Goal: Information Seeking & Learning: Learn about a topic

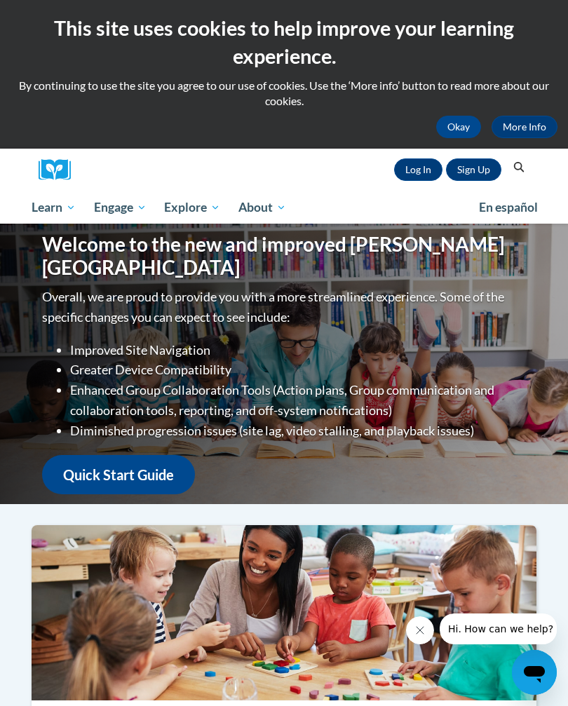
click at [414, 177] on link "Log In" at bounding box center [418, 169] width 48 height 22
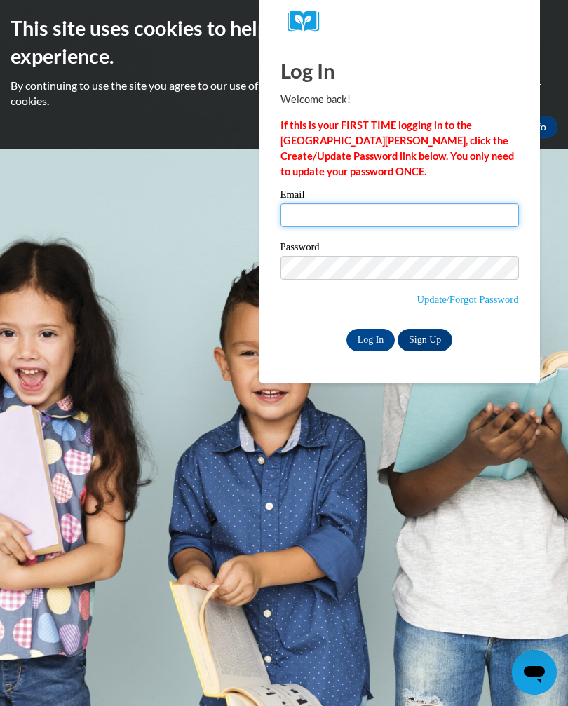
click at [432, 223] on input "Email" at bounding box center [399, 215] width 238 height 24
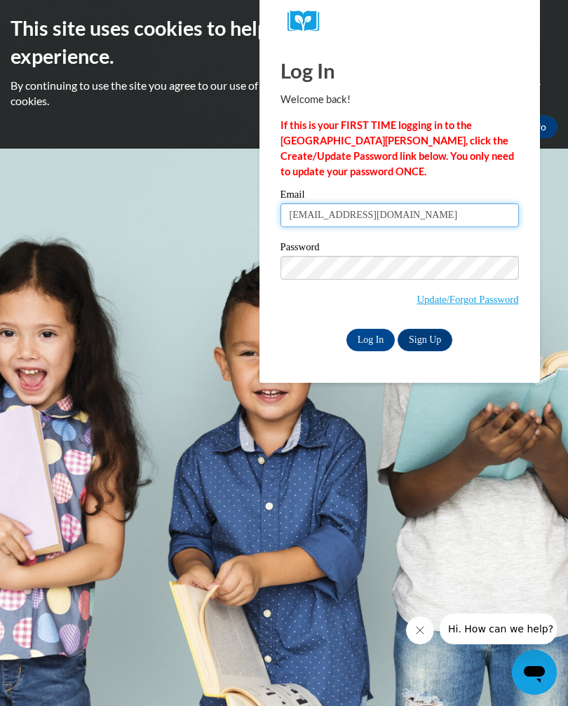
type input "jonesshania206@gmail.com"
click at [374, 346] on input "Log In" at bounding box center [370, 340] width 49 height 22
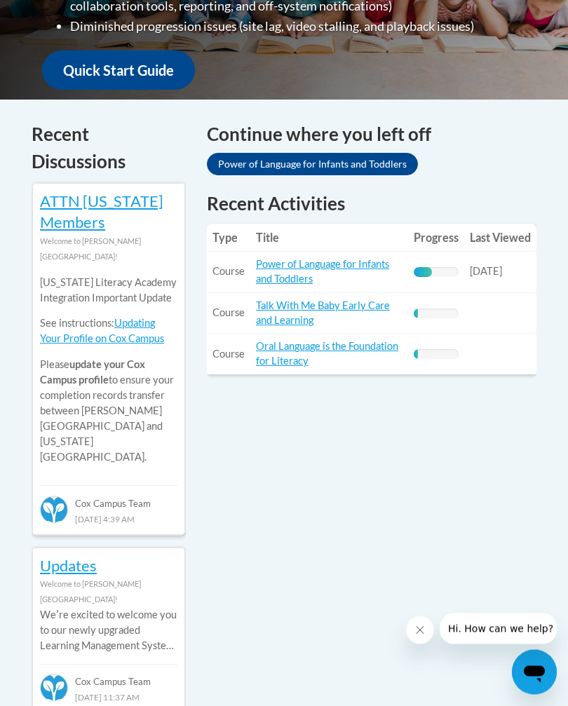
scroll to position [575, 0]
click at [376, 168] on link "Power of Language for Infants and Toddlers" at bounding box center [312, 164] width 211 height 22
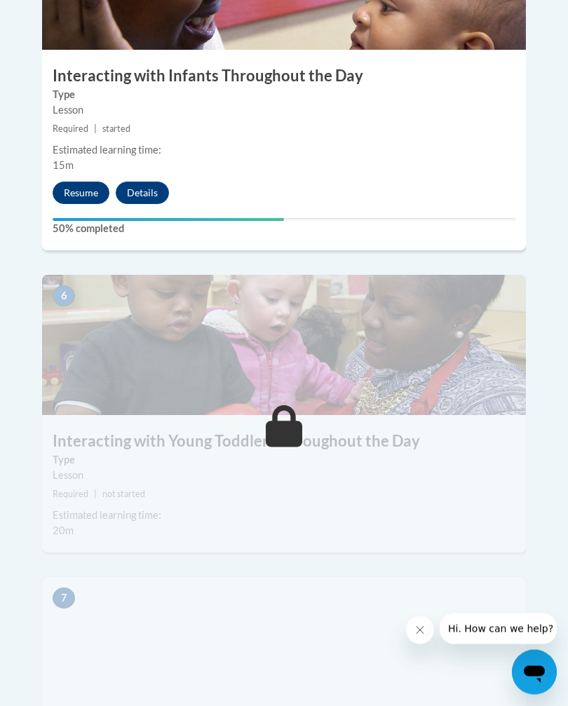
scroll to position [2123, 0]
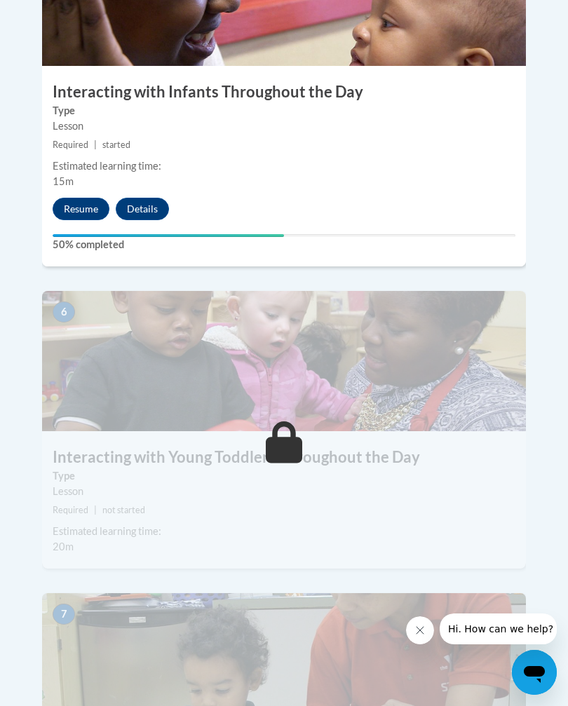
click at [80, 198] on button "Resume" at bounding box center [81, 209] width 57 height 22
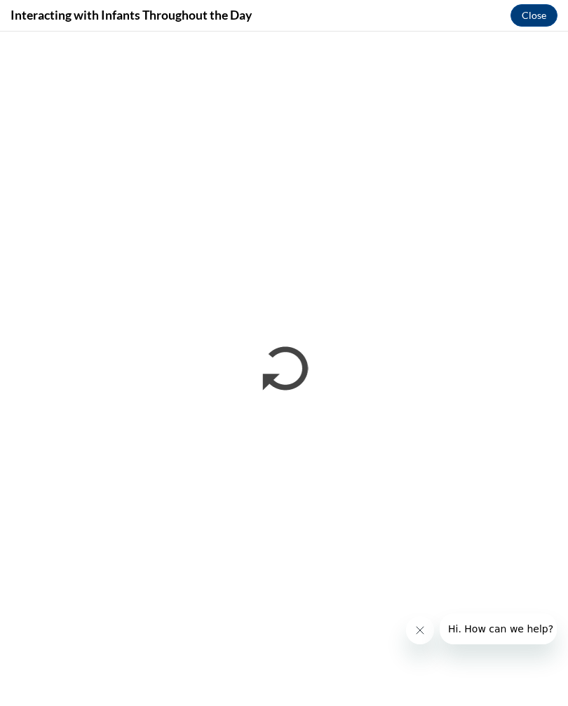
scroll to position [0, 0]
click at [418, 630] on icon "Close message from company" at bounding box center [419, 629] width 11 height 11
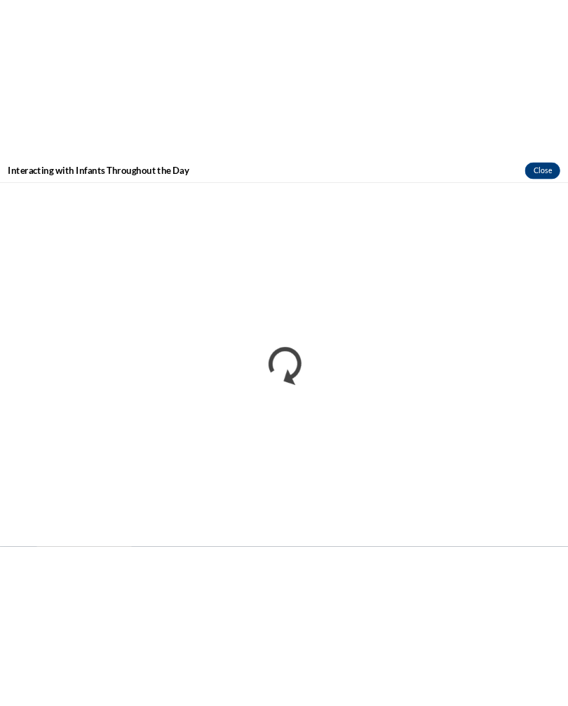
scroll to position [3758, 0]
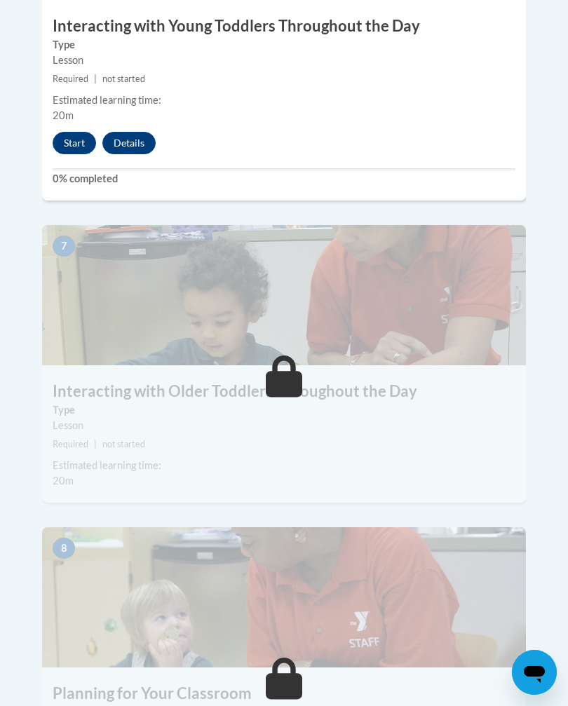
scroll to position [2553, 0]
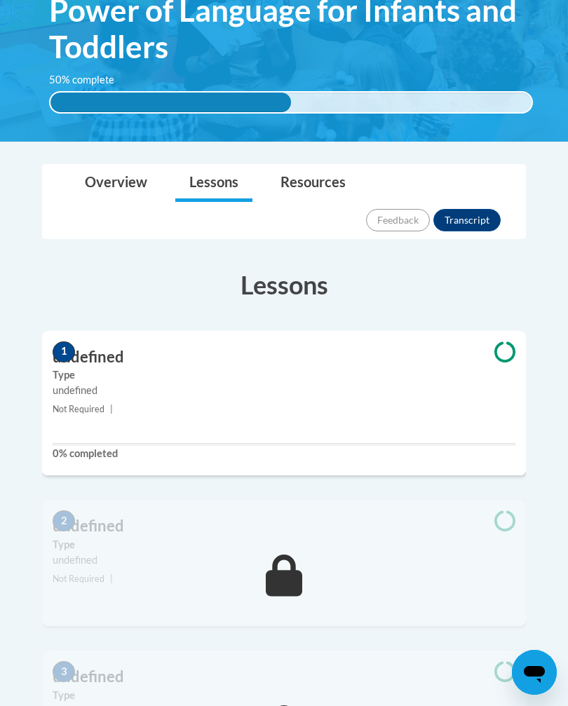
scroll to position [303, 0]
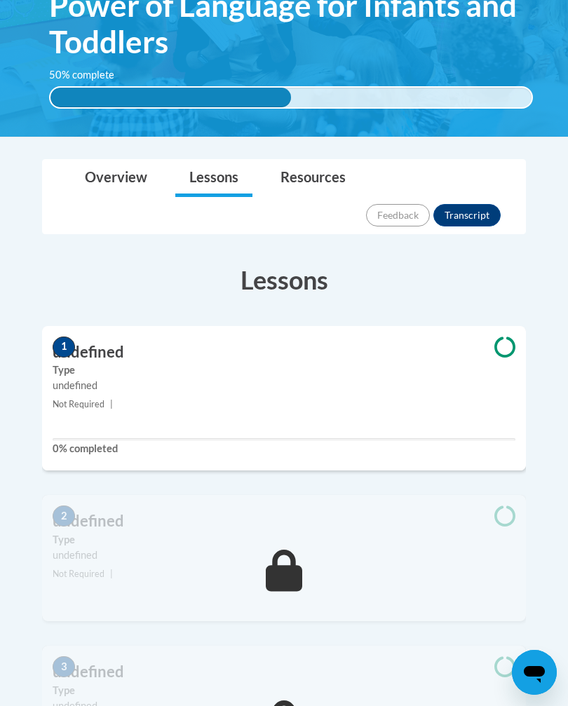
click at [456, 378] on div "undefined" at bounding box center [284, 385] width 462 height 15
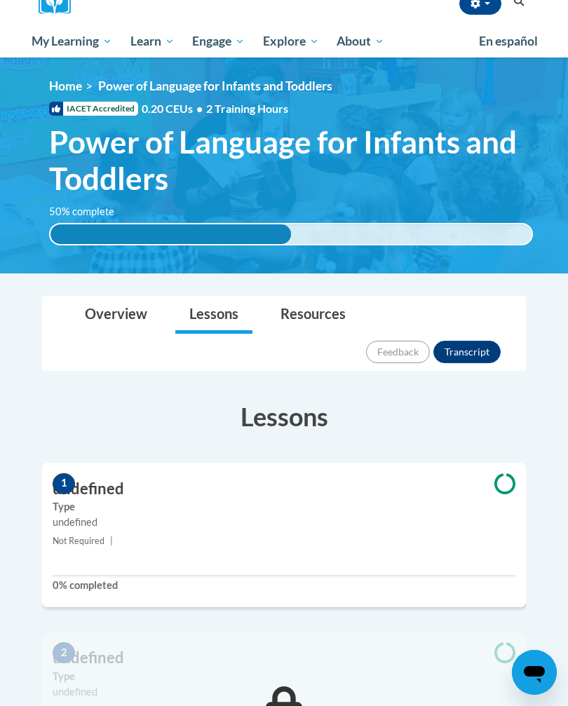
scroll to position [0, 0]
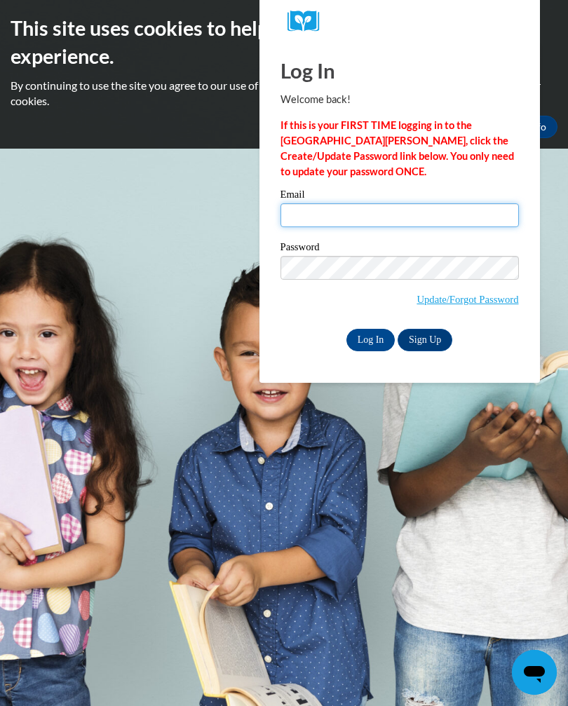
click at [446, 212] on input "Email" at bounding box center [399, 215] width 238 height 24
type input "jonesshania206@gmail.com"
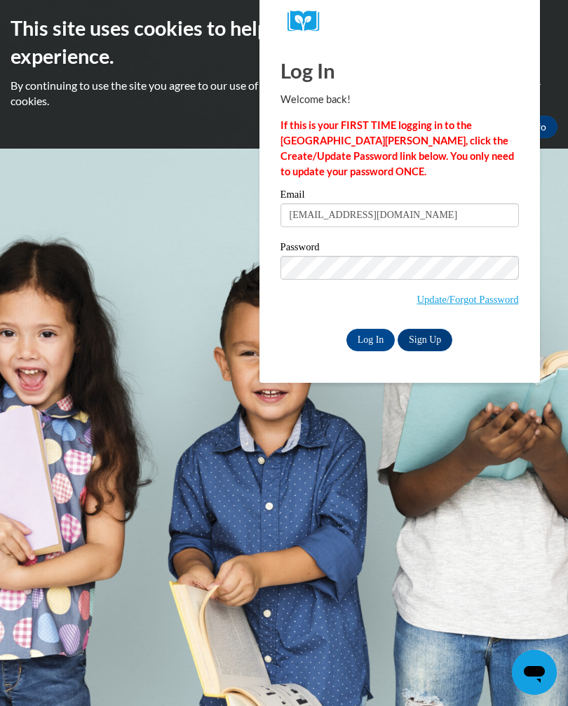
click at [372, 333] on input "Log In" at bounding box center [370, 340] width 49 height 22
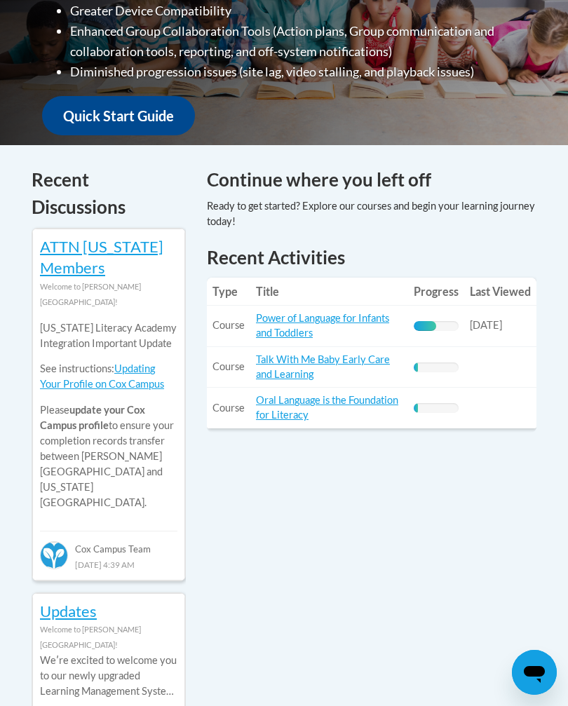
scroll to position [528, 0]
click at [295, 324] on link "Power of Language for Infants and Toddlers" at bounding box center [322, 326] width 133 height 27
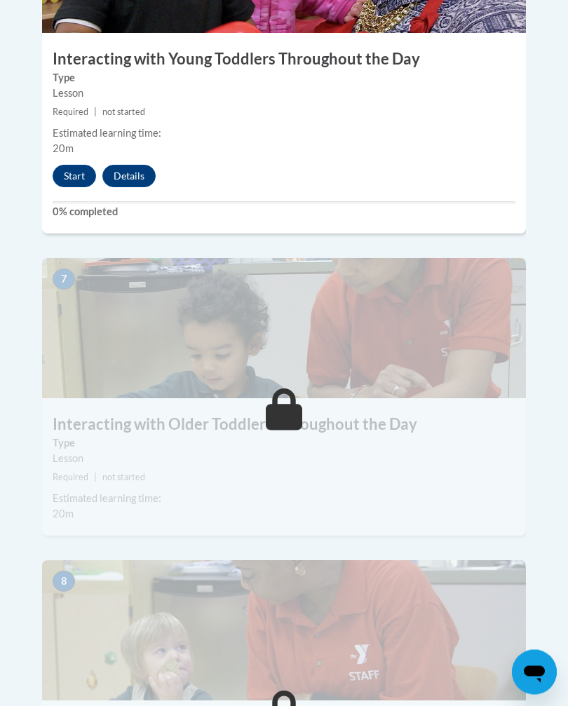
click at [74, 165] on button "Start" at bounding box center [74, 176] width 43 height 22
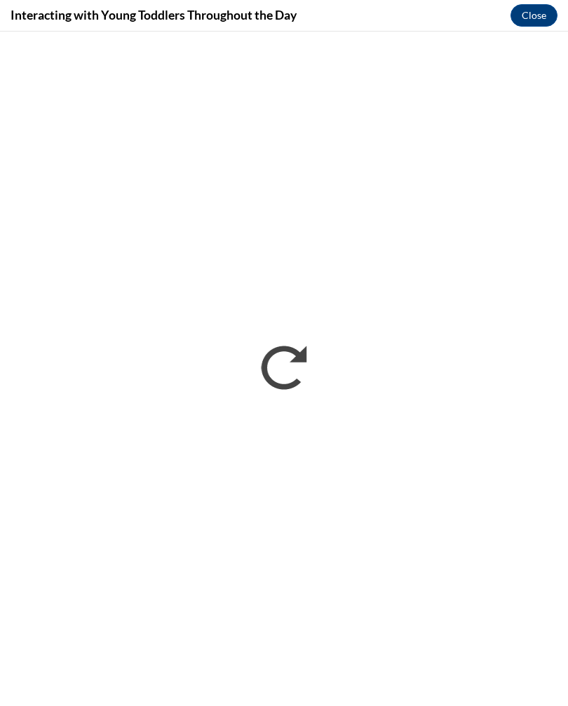
click at [530, 13] on button "Close" at bounding box center [533, 15] width 47 height 22
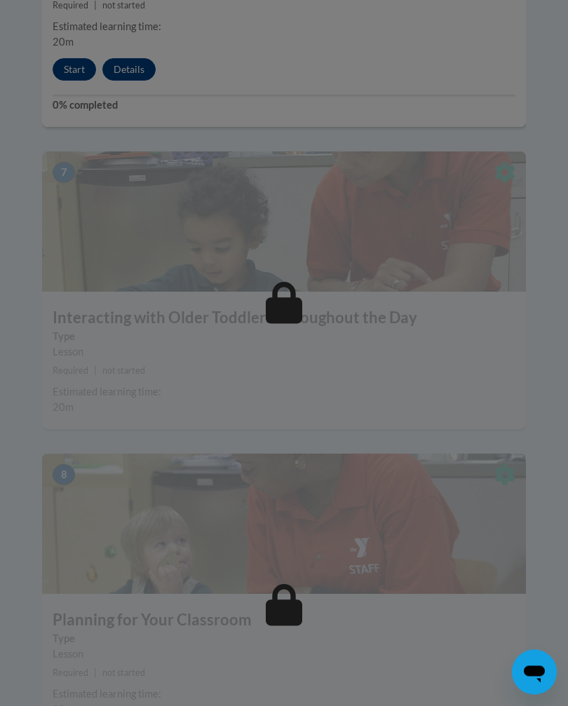
scroll to position [2597, 0]
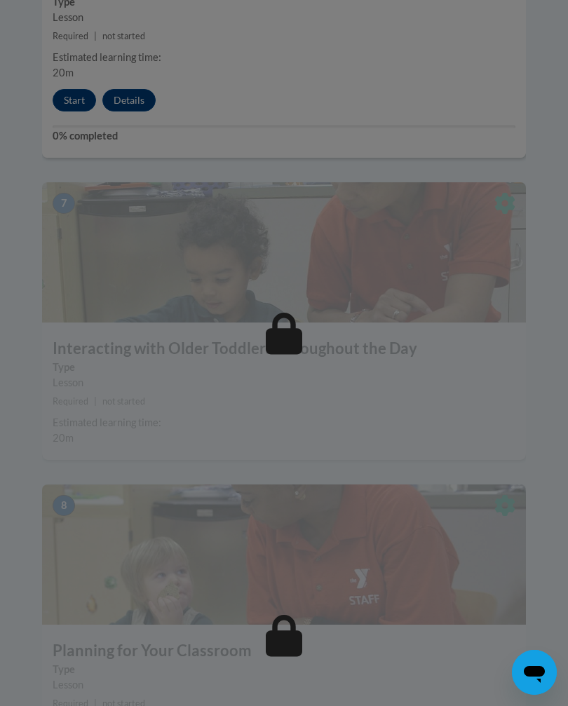
click at [78, 62] on div at bounding box center [284, 353] width 568 height 706
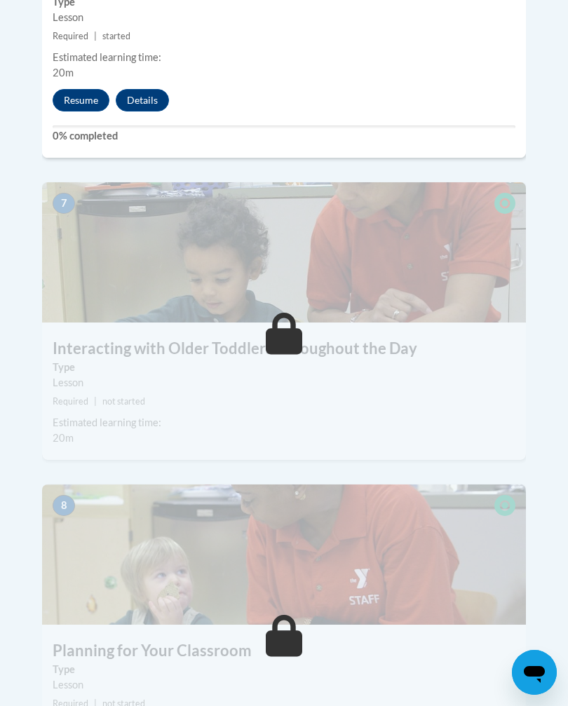
click at [88, 89] on button "Resume" at bounding box center [81, 100] width 57 height 22
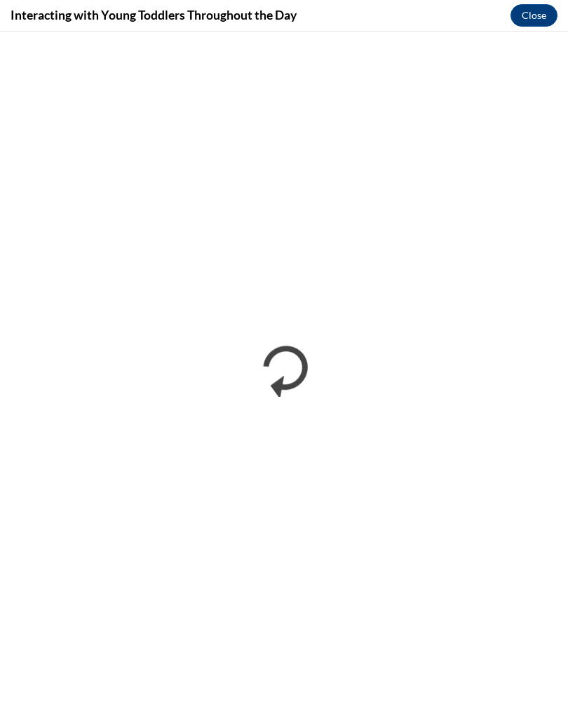
scroll to position [0, 0]
